Goal: Navigation & Orientation: Understand site structure

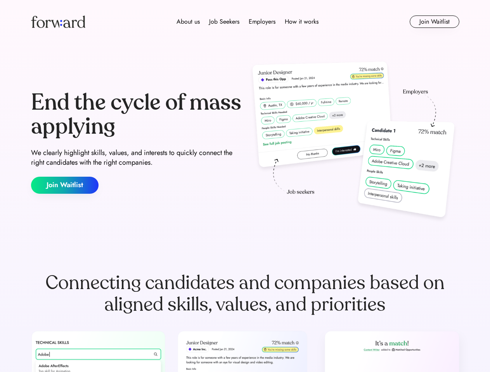
click at [245, 186] on div "End the cycle of mass applying We clearly highlight skills, values, and interes…" at bounding box center [245, 142] width 428 height 167
click at [245, 22] on div "About us Job Seekers Employers How it works" at bounding box center [248, 21] width 306 height 9
click at [58, 22] on img at bounding box center [58, 22] width 54 height 12
click at [248, 22] on div "About us Job Seekers Employers How it works" at bounding box center [248, 21] width 306 height 9
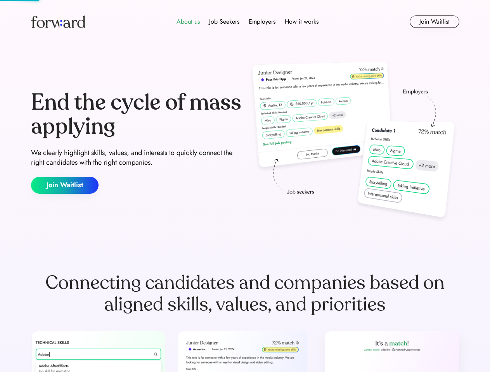
click at [188, 22] on div "About us" at bounding box center [188, 21] width 23 height 9
click at [224, 22] on div "Job Seekers" at bounding box center [224, 21] width 30 height 9
click at [262, 22] on div "Employers" at bounding box center [262, 21] width 27 height 9
click at [301, 22] on div "How it works" at bounding box center [302, 21] width 34 height 9
click at [434, 22] on button "Join Waitlist" at bounding box center [435, 22] width 50 height 12
